Goal: Navigation & Orientation: Go to known website

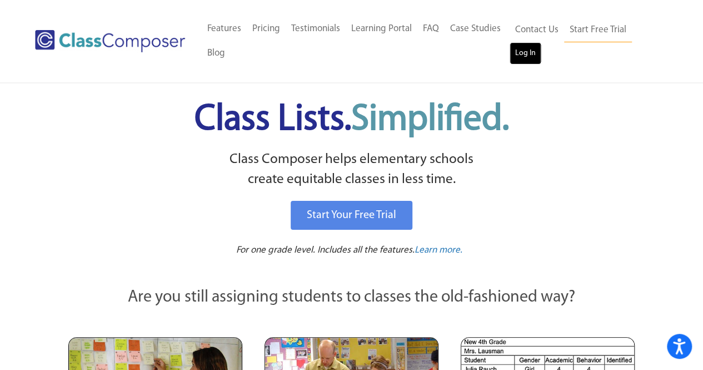
click at [521, 52] on link "Log In" at bounding box center [526, 53] width 32 height 22
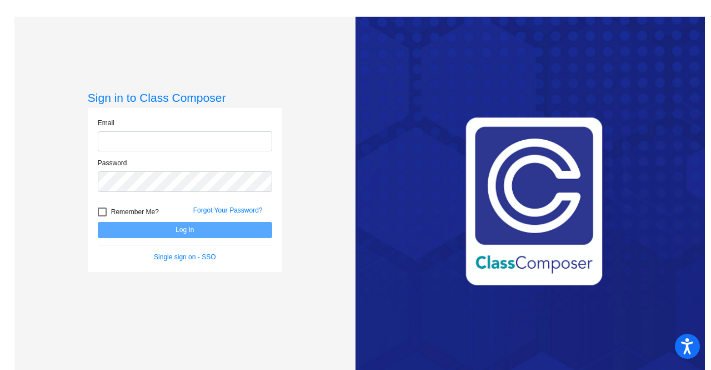
type input "[PERSON_NAME][EMAIL_ADDRESS][PERSON_NAME][DOMAIN_NAME]"
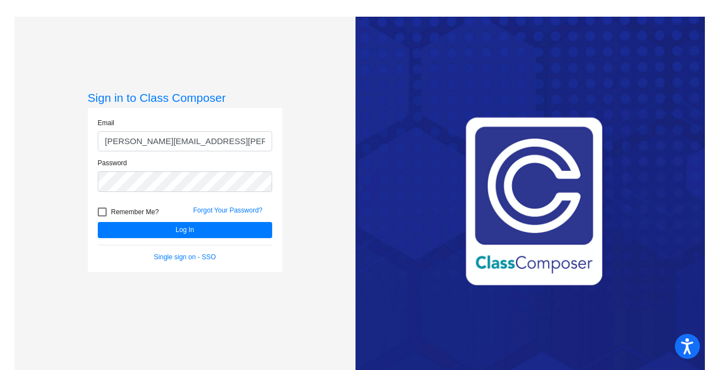
click at [180, 237] on form "Email alice.lee@lcps.org Password Remember Me? Forgot Your Password? Log In Sin…" at bounding box center [185, 190] width 175 height 144
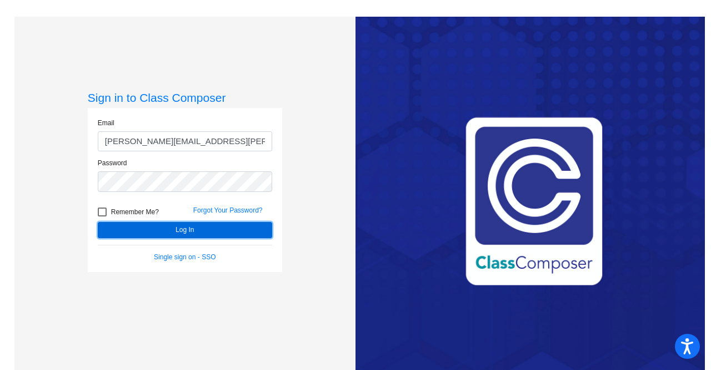
click at [180, 232] on button "Log In" at bounding box center [185, 230] width 175 height 16
